Goal: Transaction & Acquisition: Purchase product/service

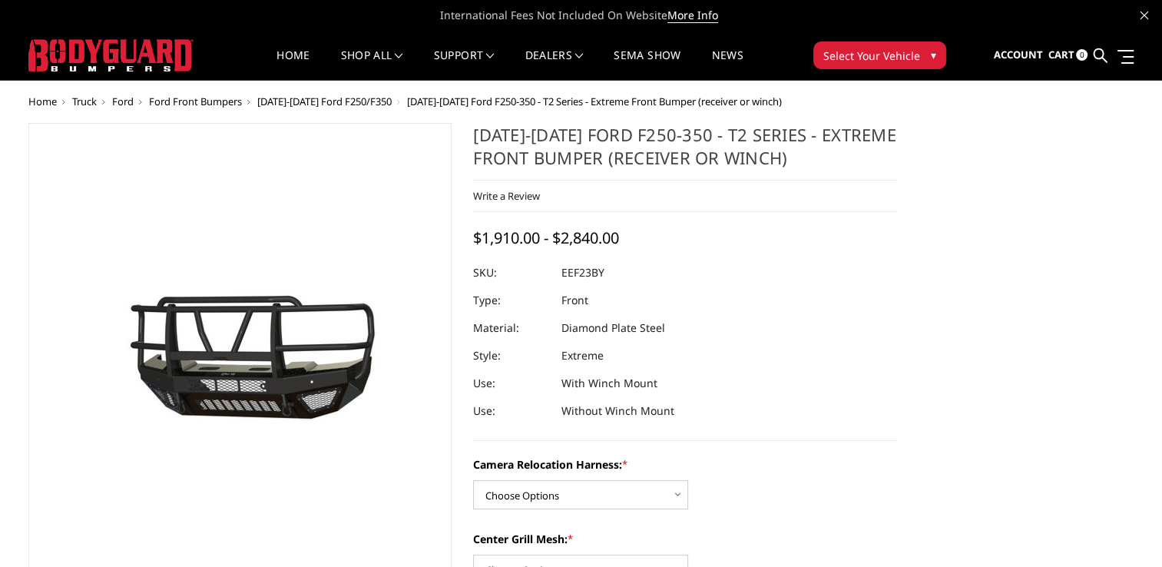
click at [332, 100] on span "[DATE]-[DATE] Ford F250/F350" at bounding box center [324, 101] width 134 height 14
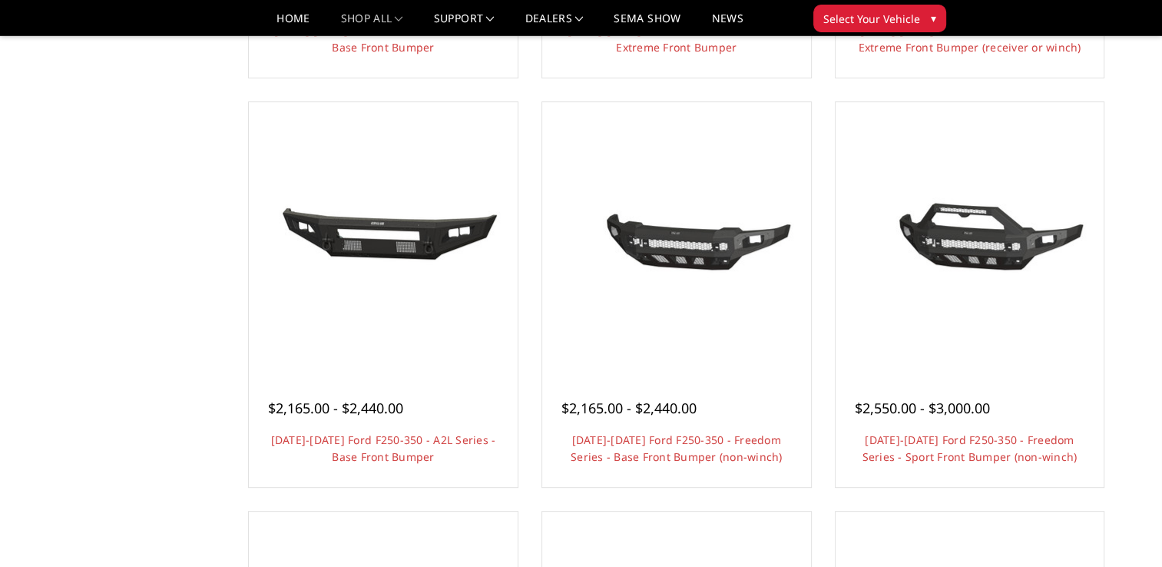
scroll to position [466, 0]
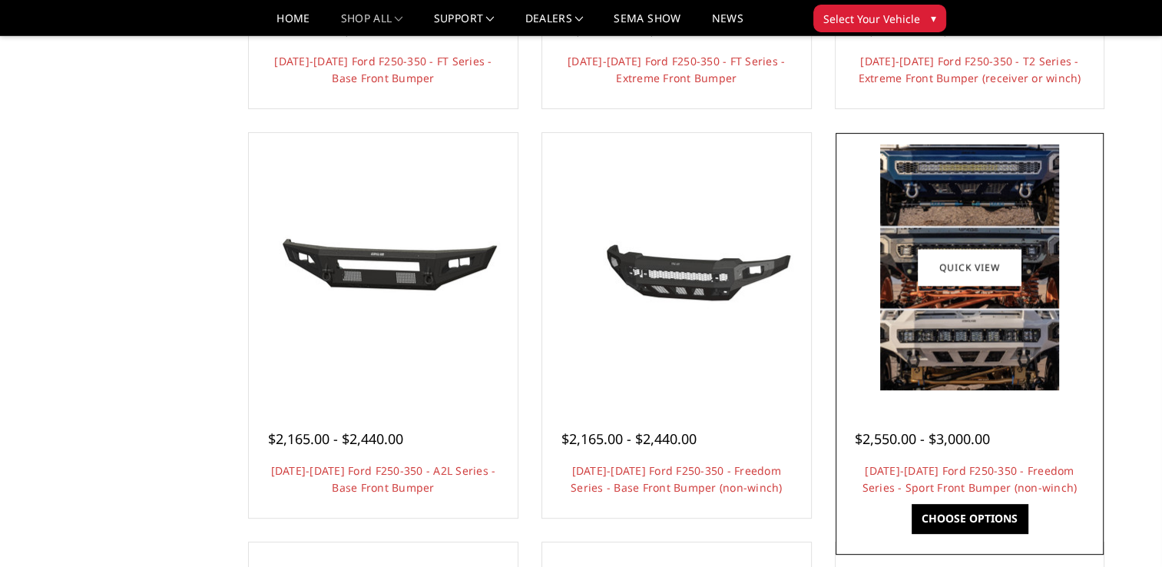
click at [957, 354] on img at bounding box center [969, 267] width 179 height 246
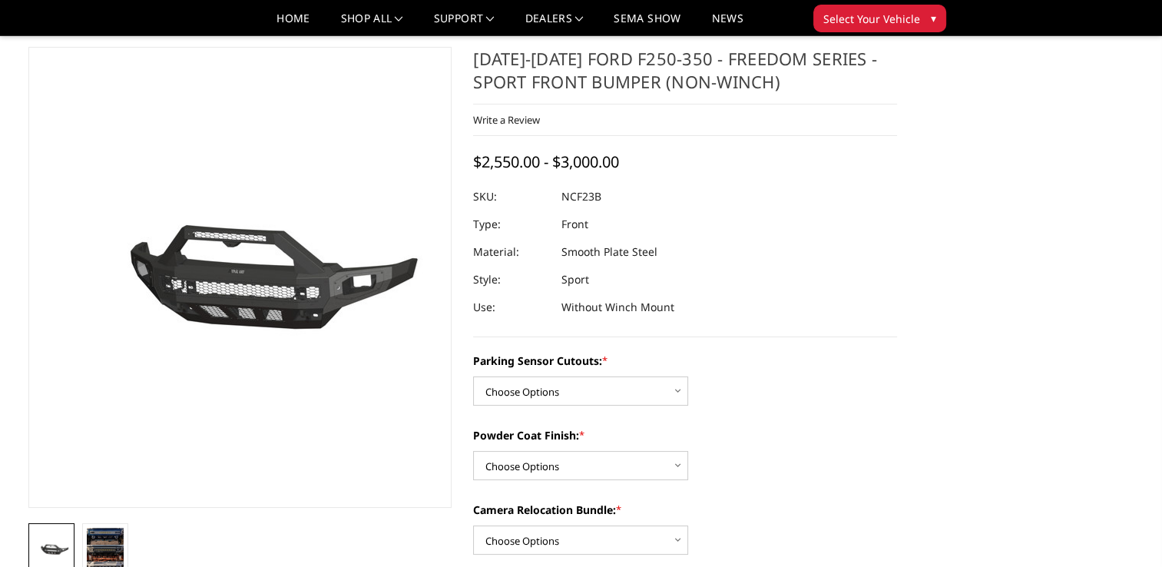
scroll to position [164, 0]
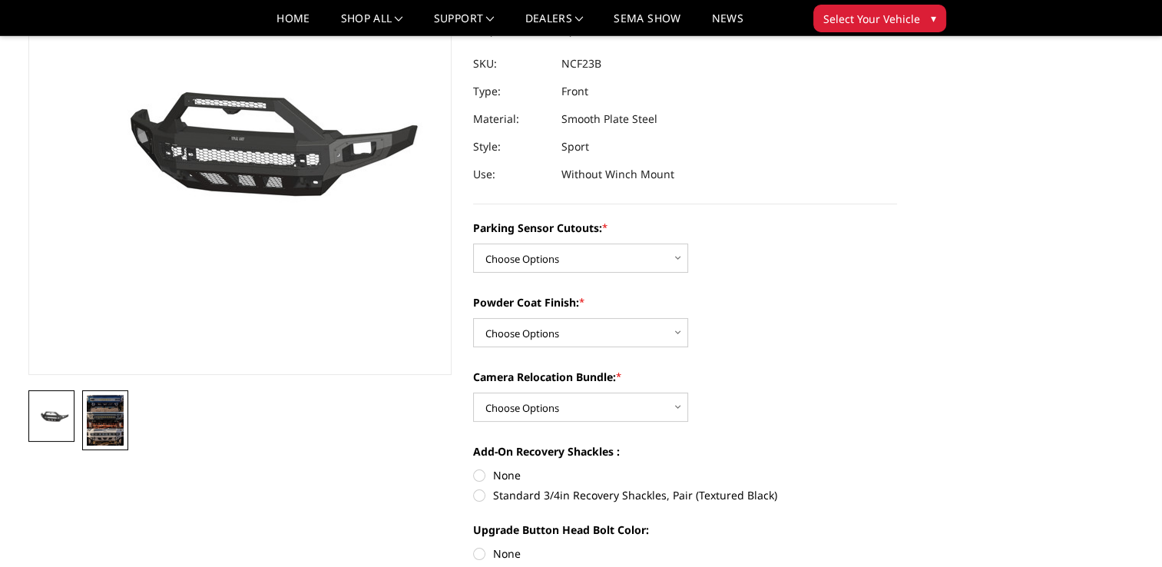
click at [108, 411] on img at bounding box center [105, 420] width 37 height 51
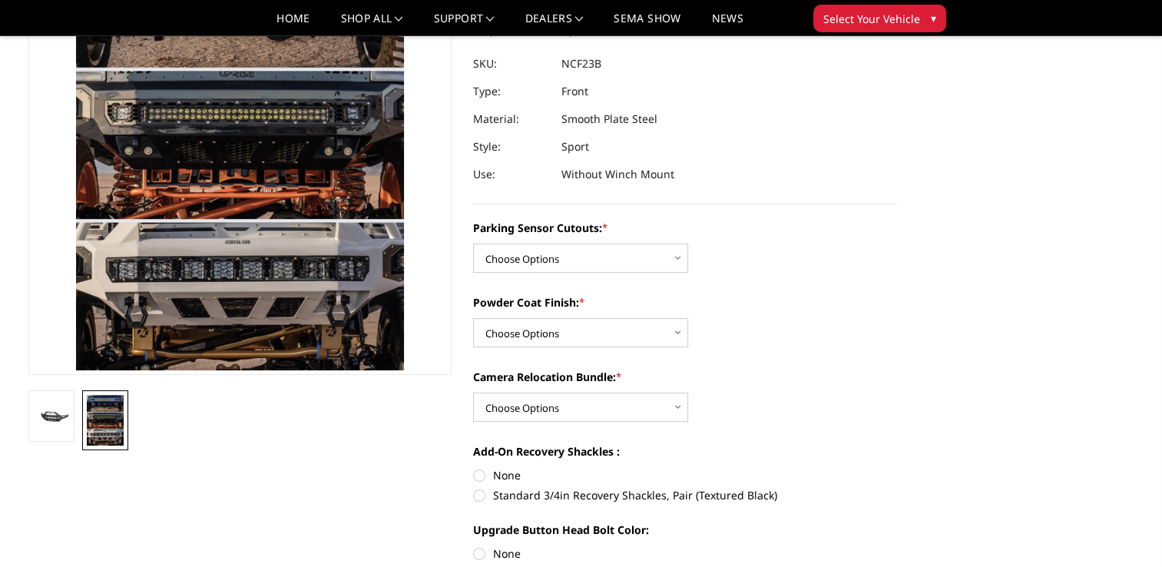
scroll to position [28, 0]
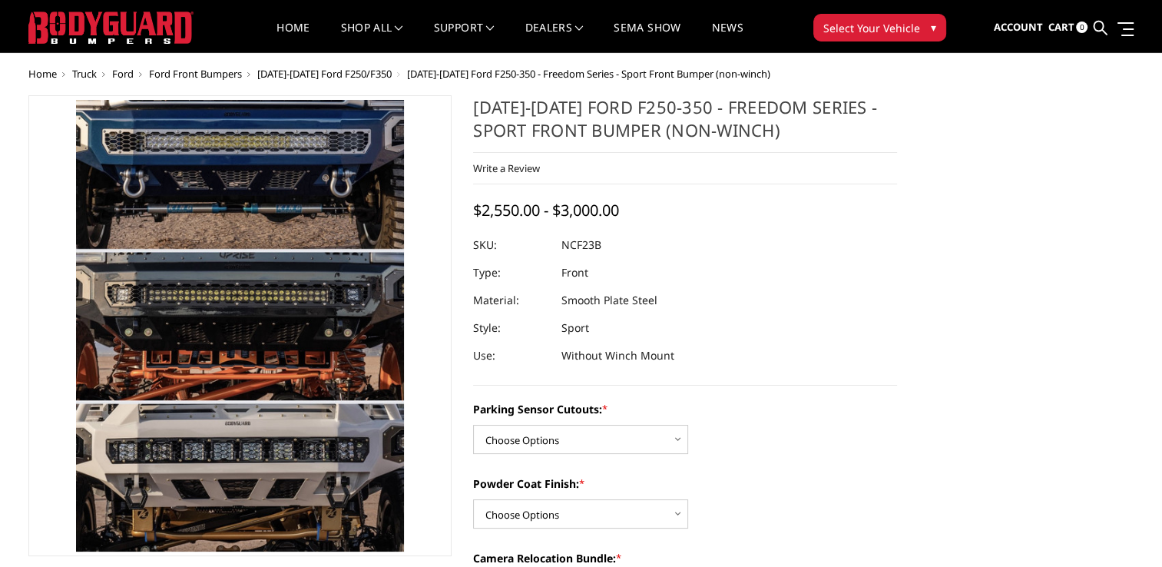
drag, startPoint x: 704, startPoint y: 234, endPoint x: 689, endPoint y: 231, distance: 14.9
click at [689, 231] on div at bounding box center [685, 245] width 424 height 28
click at [680, 439] on select "Choose Options No - Without Parking Sensor Cutouts Yes - With Parking Sensor Cu…" at bounding box center [580, 439] width 215 height 29
select select "2571"
click at [473, 425] on select "Choose Options No - Without Parking Sensor Cutouts Yes - With Parking Sensor Cu…" at bounding box center [580, 439] width 215 height 29
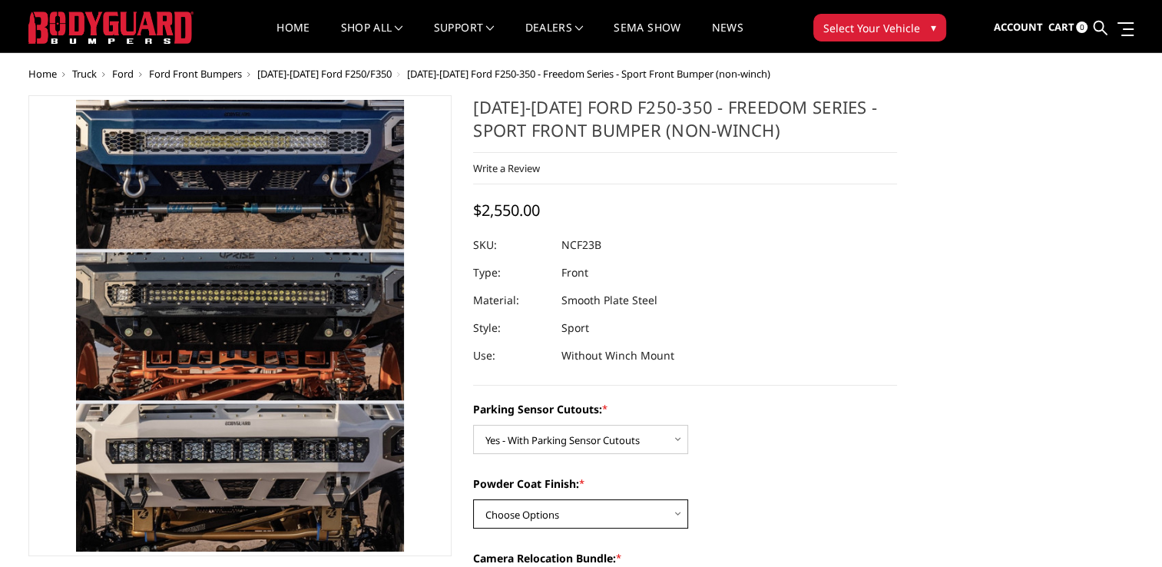
click at [678, 513] on select "Choose Options Bare Metal Textured Black Powder Coat" at bounding box center [580, 513] width 215 height 29
select select "2573"
click at [473, 499] on select "Choose Options Bare Metal Textured Black Powder Coat" at bounding box center [580, 513] width 215 height 29
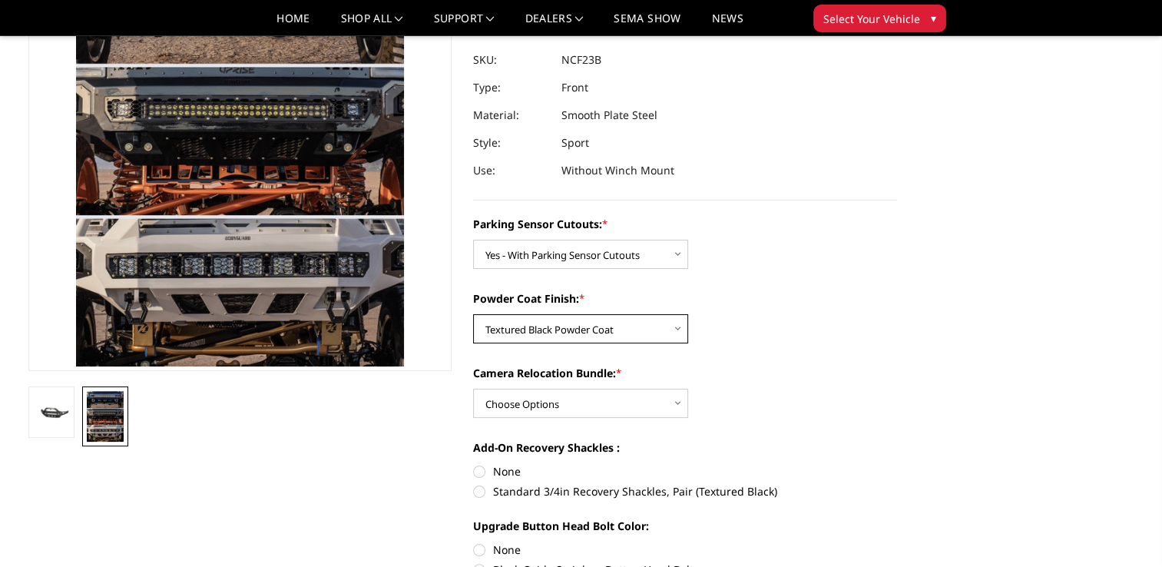
scroll to position [181, 0]
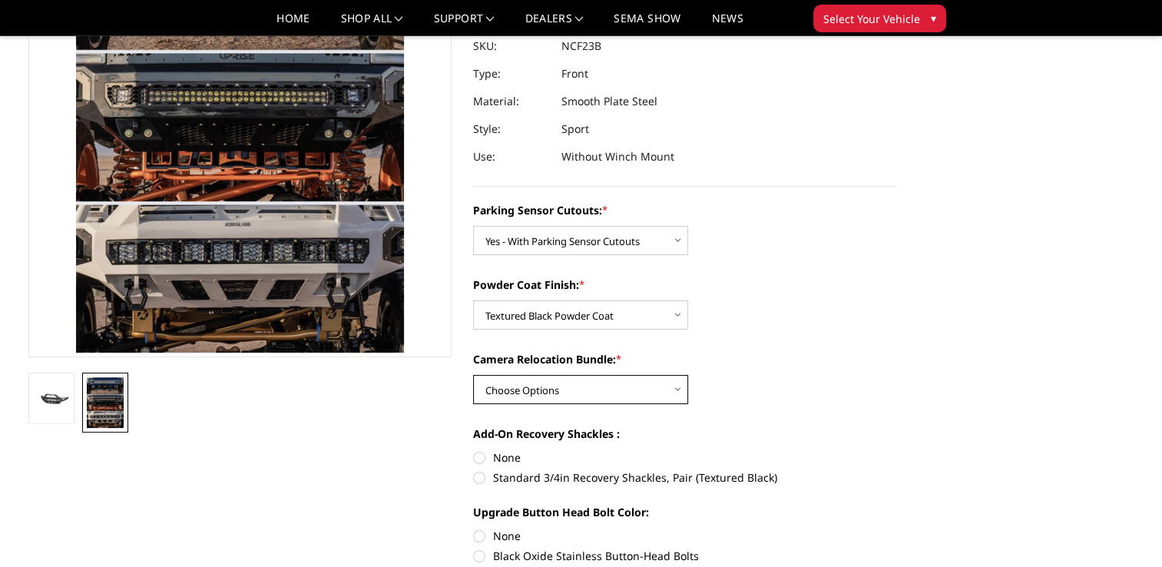
click at [677, 388] on select "Choose Options WITH Camera Relocation Bundle WITHOUT Camera Relocation Bundle" at bounding box center [580, 389] width 215 height 29
select select "2574"
click at [473, 375] on select "Choose Options WITH Camera Relocation Bundle WITHOUT Camera Relocation Bundle" at bounding box center [580, 389] width 215 height 29
click at [482, 455] on label "None" at bounding box center [685, 457] width 424 height 16
click at [474, 450] on input "None" at bounding box center [473, 449] width 1 height 1
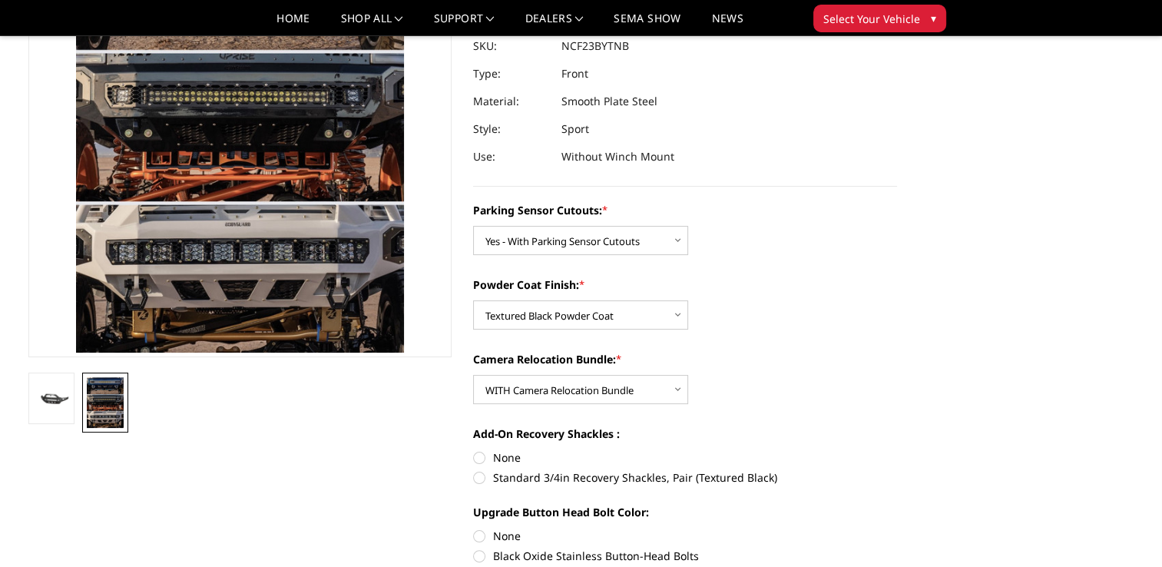
radio input "true"
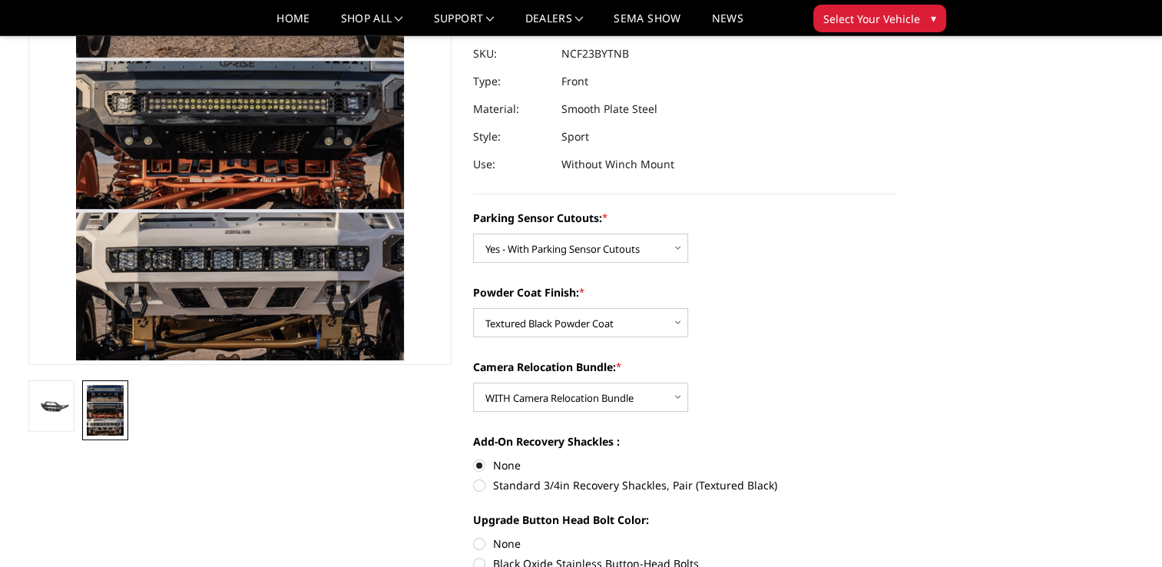
scroll to position [0, 0]
